Goal: Ask a question

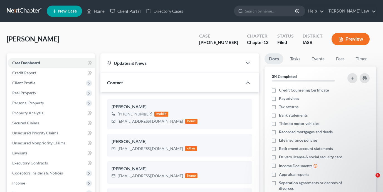
select select "0"
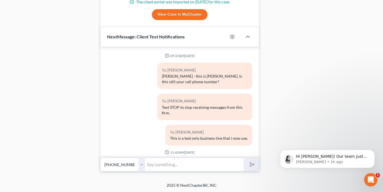
scroll to position [965, 0]
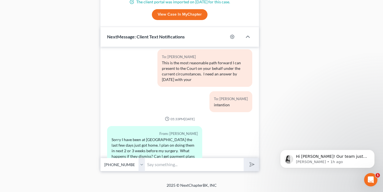
click at [177, 161] on input "text" at bounding box center [194, 165] width 99 height 14
type input "I need you to give me a date to propose to the Judge"
click at [244, 158] on button "submit" at bounding box center [251, 164] width 15 height 13
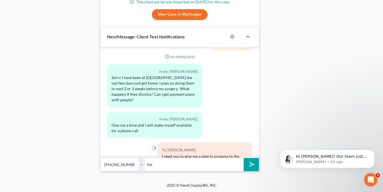
type input "I"
type input "I have to drive 4 hours round trip to attend court on your behalf to avoid the …"
click at [244, 158] on button "submit" at bounding box center [251, 164] width 15 height 13
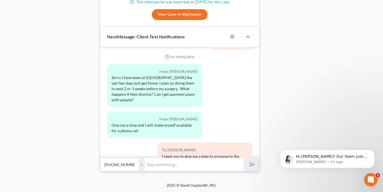
scroll to position [1058, 0]
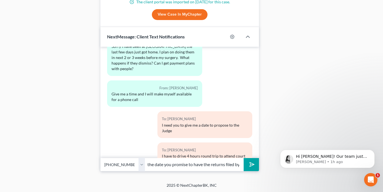
type input "Please give me the date you promise to have the returns filed by"
click at [244, 158] on button "submit" at bounding box center [251, 164] width 15 height 13
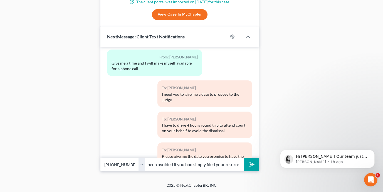
type input "This could have been avoided if you had simply filed your returns"
click at [239, 166] on input "This could have been avoided if you had simply filed your returns" at bounding box center [194, 165] width 99 height 14
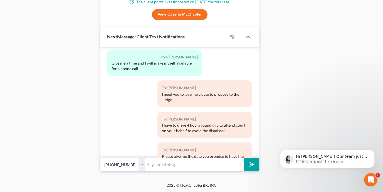
scroll to position [0, 0]
